Goal: Transaction & Acquisition: Purchase product/service

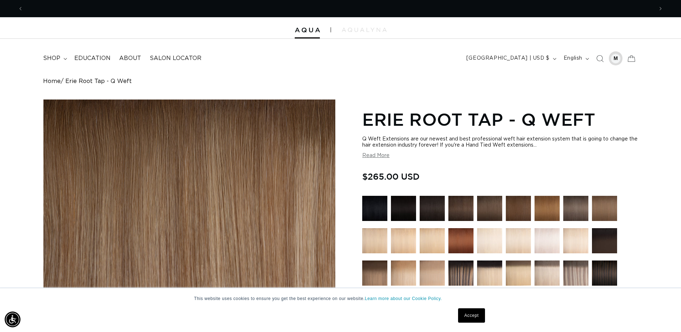
scroll to position [0, 624]
click at [611, 64] on div at bounding box center [616, 58] width 10 height 10
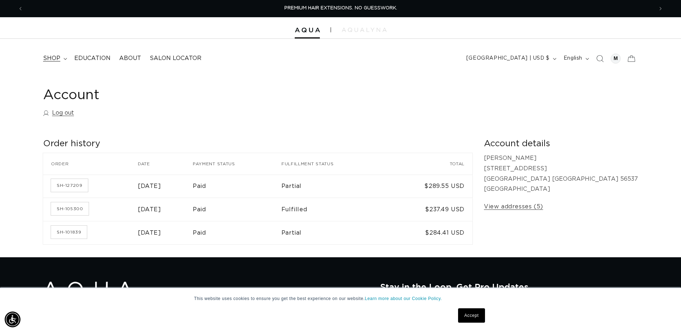
click at [60, 62] on span "shop" at bounding box center [51, 59] width 17 height 8
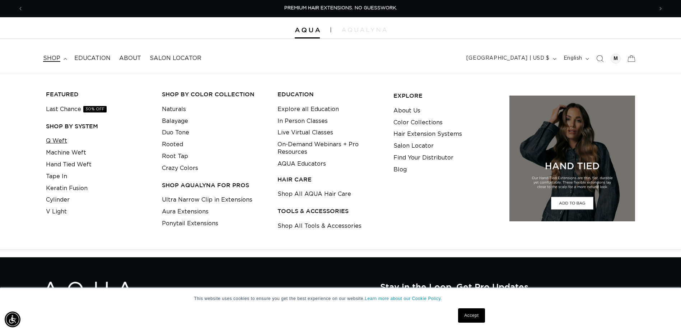
click at [61, 147] on link "Q Weft" at bounding box center [56, 141] width 21 height 12
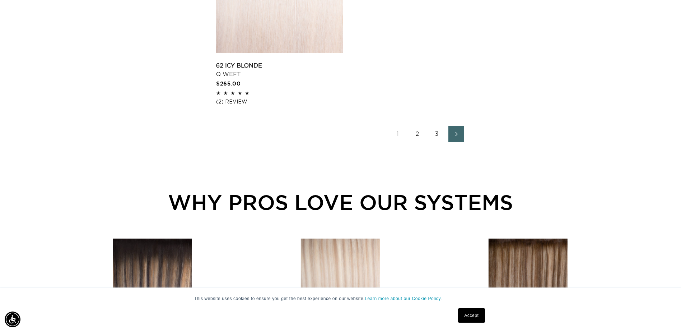
scroll to position [0, 1248]
click at [425, 142] on link "2" at bounding box center [418, 134] width 16 height 16
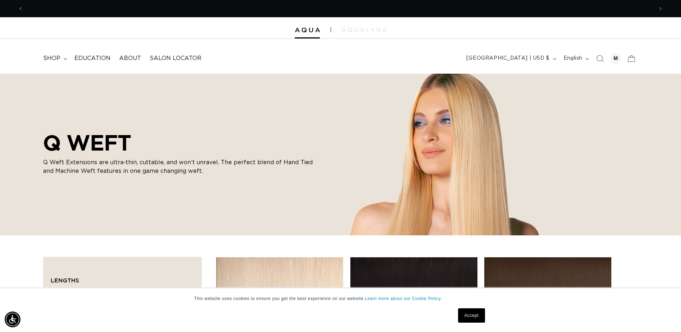
scroll to position [0, 624]
click at [611, 64] on div at bounding box center [616, 58] width 10 height 10
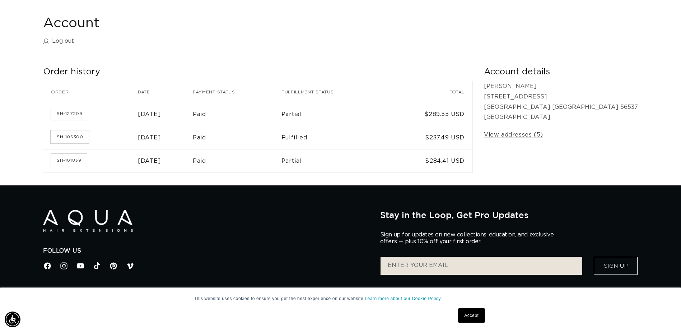
scroll to position [0, 624]
click at [87, 167] on link "SH-101839" at bounding box center [69, 160] width 36 height 13
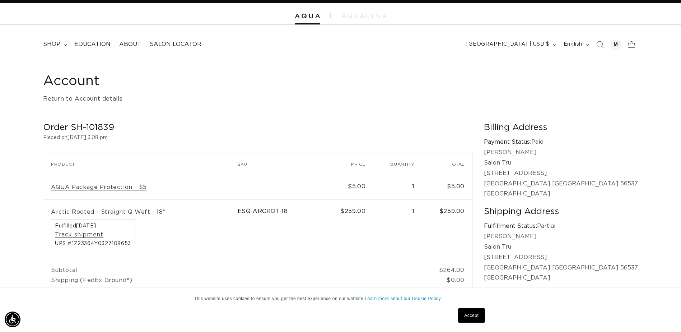
scroll to position [0, 624]
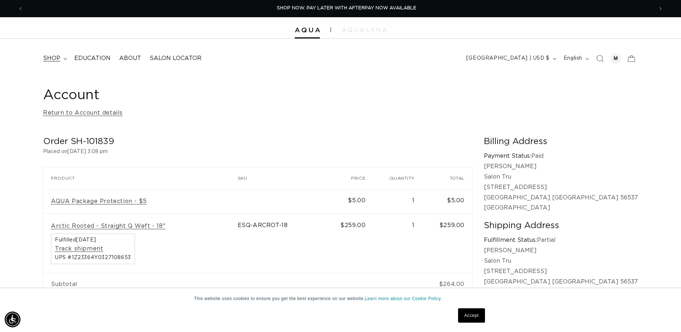
click at [60, 62] on span "shop" at bounding box center [51, 59] width 17 height 8
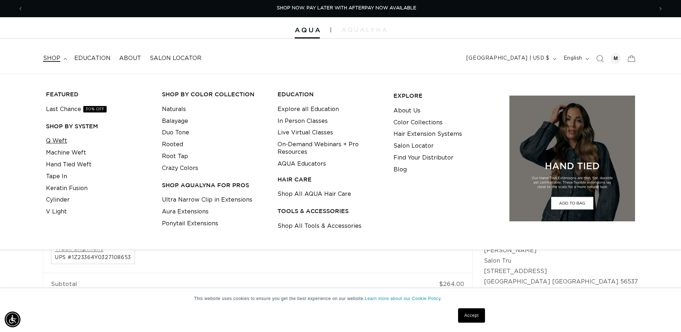
click at [64, 147] on link "Q Weft" at bounding box center [56, 141] width 21 height 12
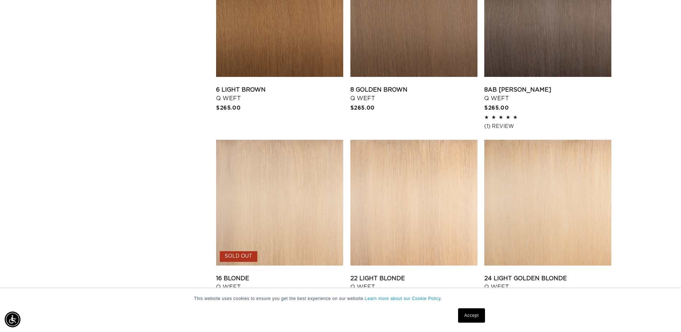
scroll to position [0, 624]
checkbox input "true"
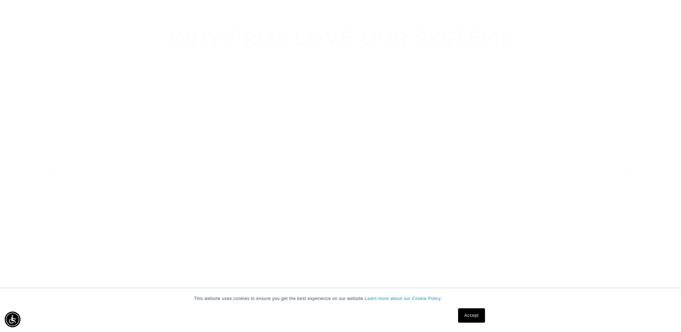
scroll to position [469, 0]
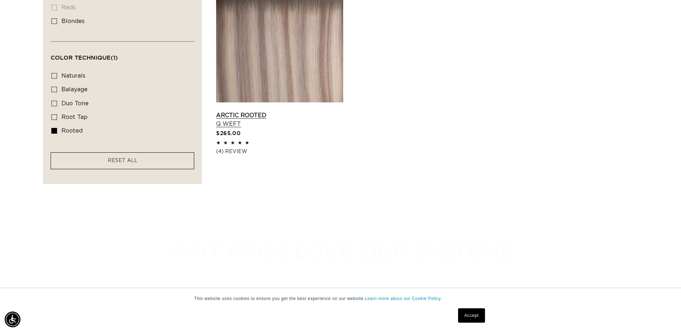
click at [343, 111] on link "Arctic Rooted Q Weft" at bounding box center [279, 119] width 127 height 17
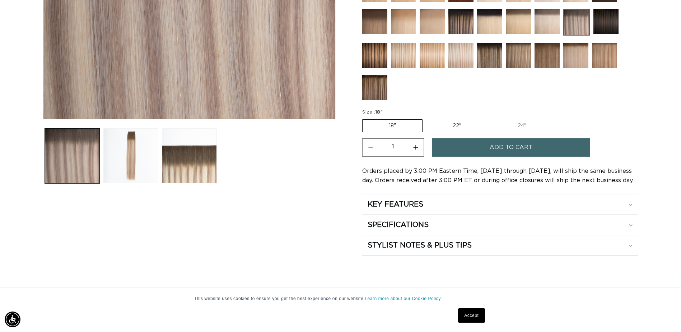
scroll to position [0, 624]
click at [424, 157] on button "Increase quantity for Arctic Rooted - Q Weft" at bounding box center [416, 147] width 16 height 18
type input "2"
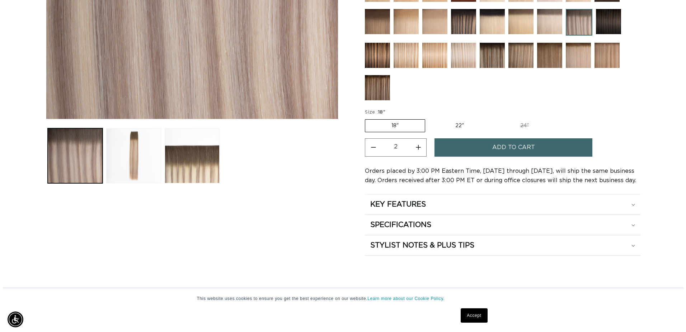
scroll to position [0, 0]
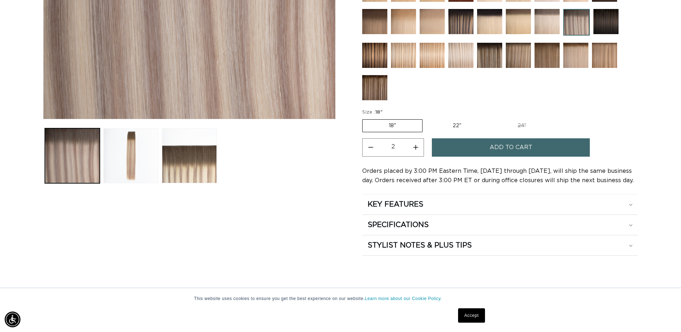
click at [521, 157] on span "Add to cart" at bounding box center [511, 147] width 43 height 18
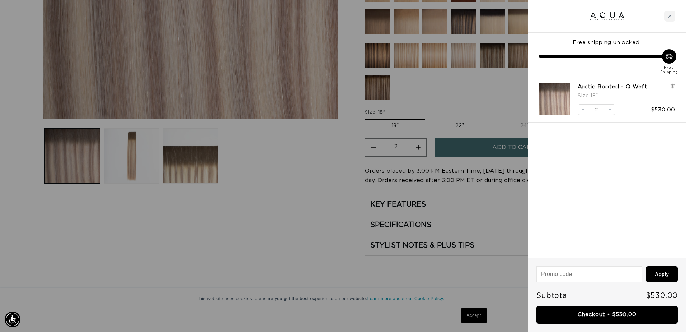
scroll to position [0, 1258]
click at [587, 313] on link "Checkout • $530.00" at bounding box center [607, 315] width 141 height 18
